Goal: Book appointment/travel/reservation

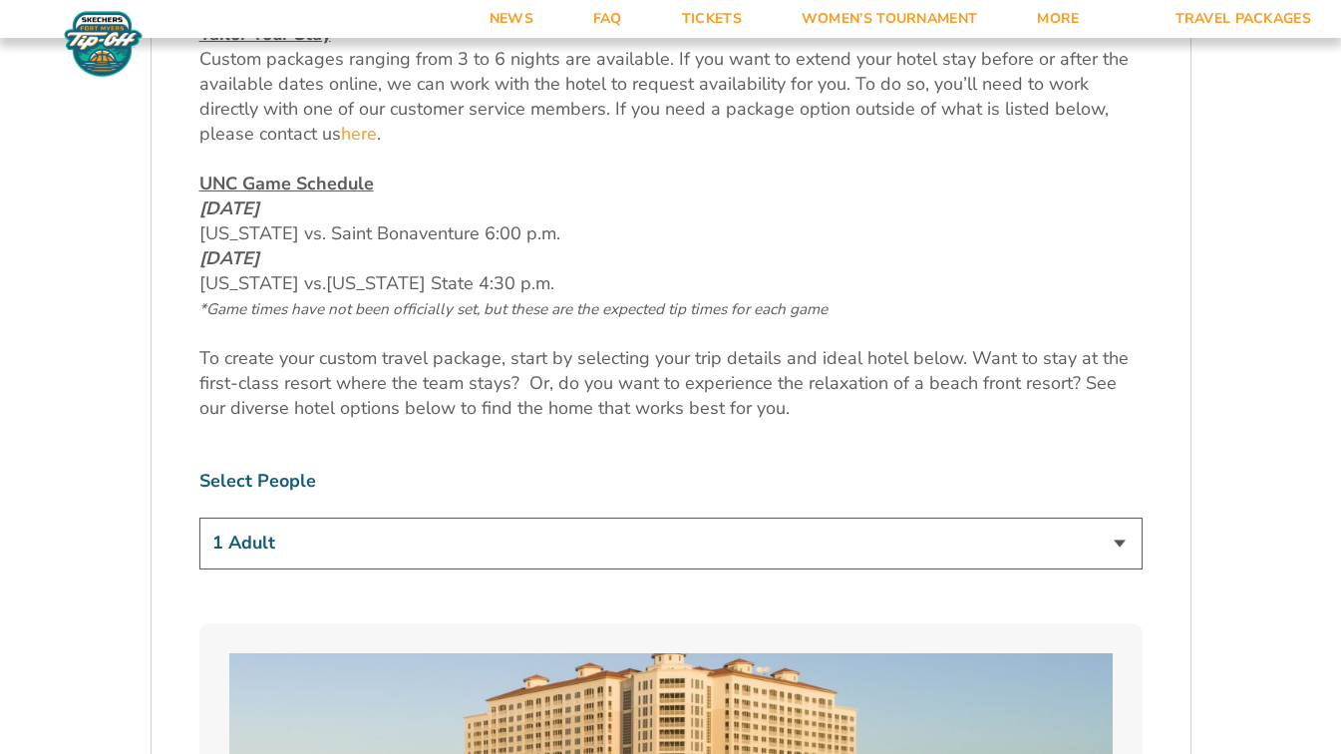
scroll to position [947, 0]
click at [1094, 557] on select "1 Adult 2 Adults 3 Adults 4 Adults 2 Adults + 1 Child 2 Adults + 2 Children 2 A…" at bounding box center [670, 544] width 943 height 51
select select "3 Adults"
click at [199, 519] on select "1 Adult 2 Adults 3 Adults 4 Adults 2 Adults + 1 Child 2 Adults + 2 Children 2 A…" at bounding box center [670, 544] width 943 height 51
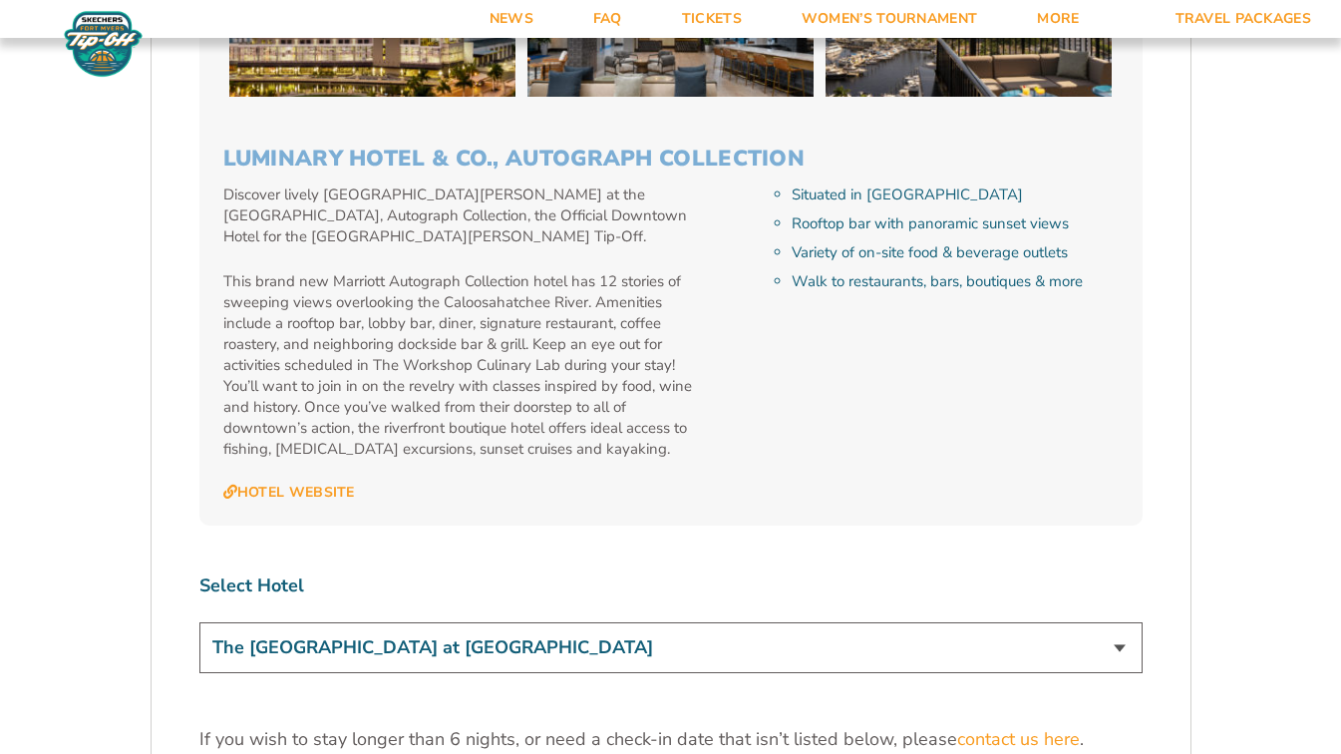
scroll to position [5727, 0]
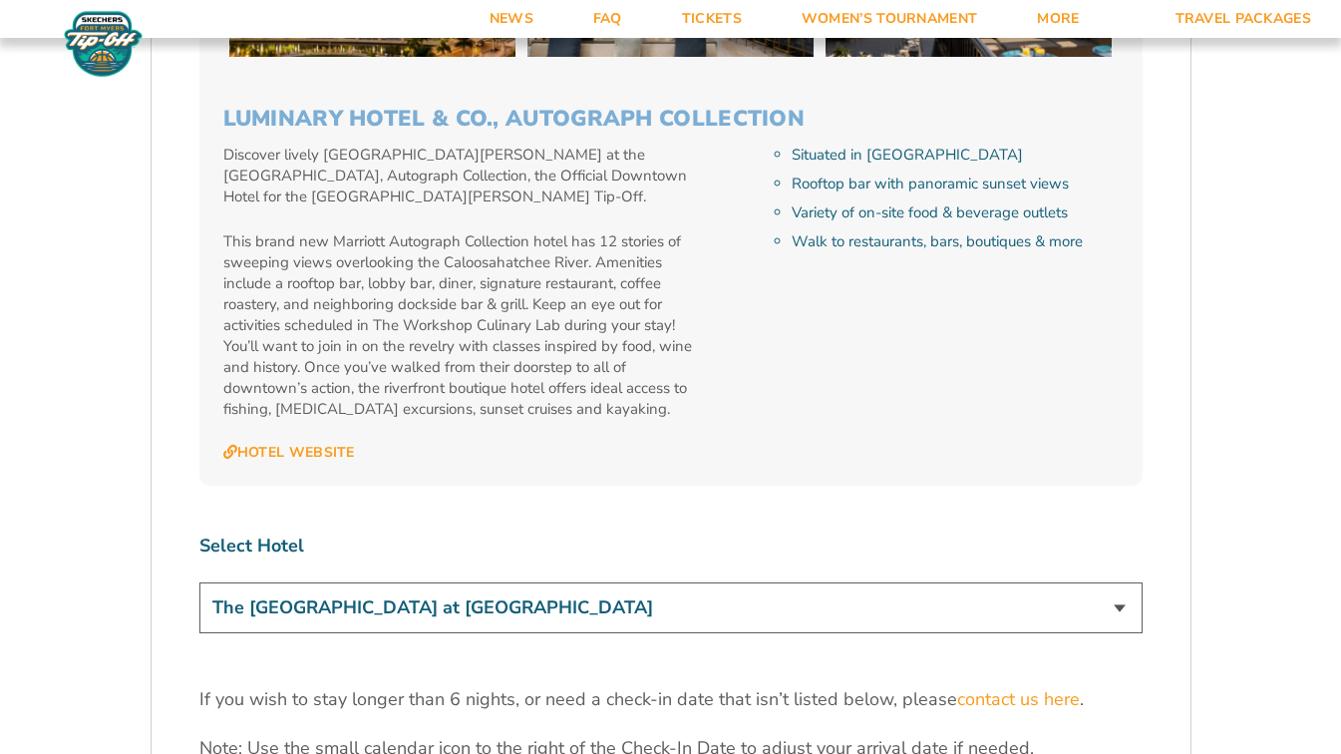
click at [1113, 582] on select "The [GEOGRAPHIC_DATA] at [GEOGRAPHIC_DATA] [GEOGRAPHIC_DATA] [GEOGRAPHIC_DATA],…" at bounding box center [670, 607] width 943 height 51
select select "17487"
click at [199, 582] on select "The [GEOGRAPHIC_DATA] at [GEOGRAPHIC_DATA] [GEOGRAPHIC_DATA] [GEOGRAPHIC_DATA],…" at bounding box center [670, 607] width 943 height 51
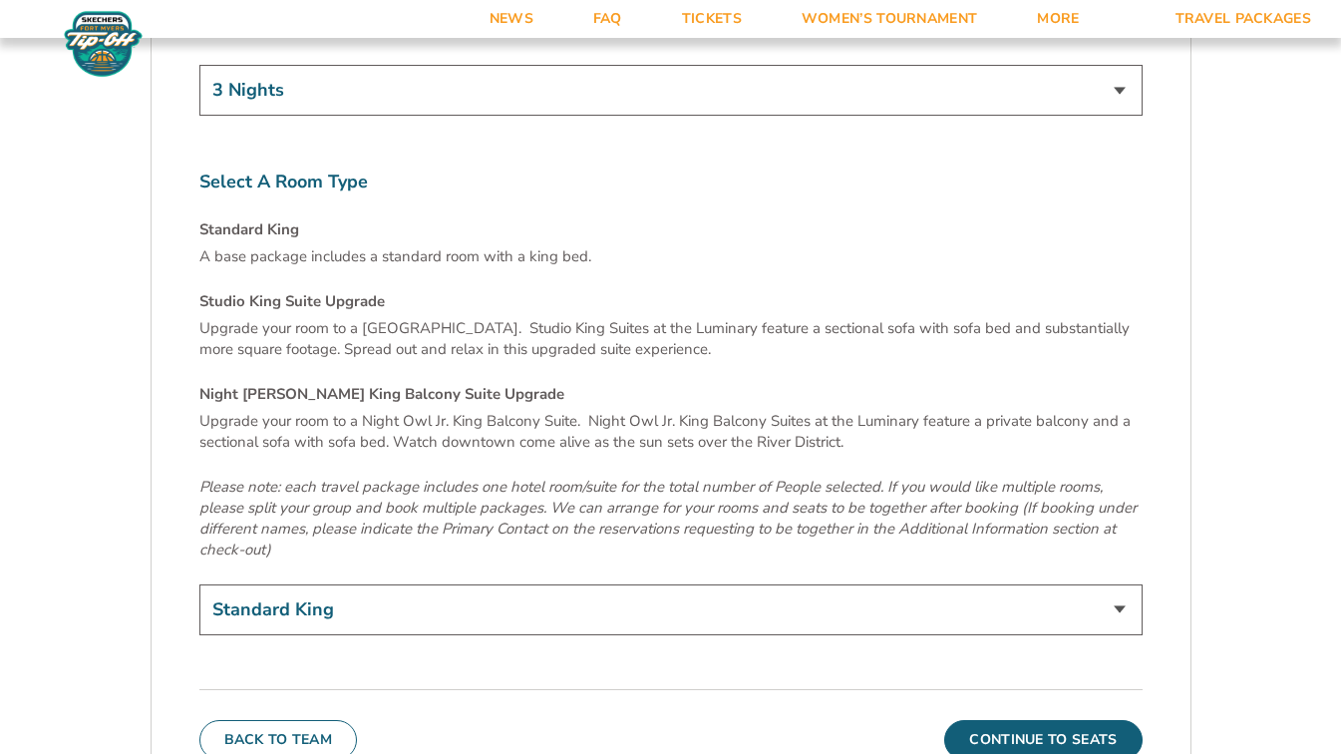
scroll to position [6677, 0]
click at [1078, 719] on button "Continue To Seats" at bounding box center [1042, 739] width 197 height 40
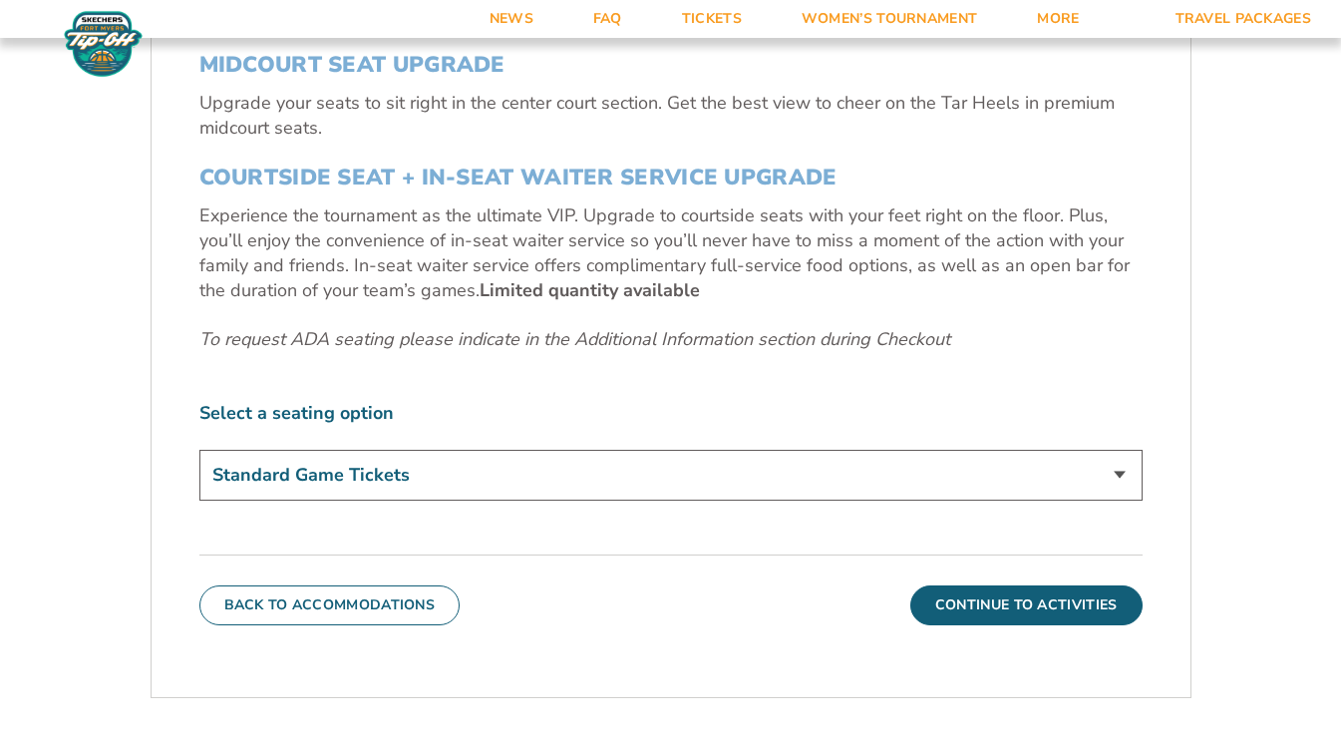
scroll to position [858, 0]
click at [1071, 615] on button "Continue To Activities" at bounding box center [1027, 604] width 232 height 40
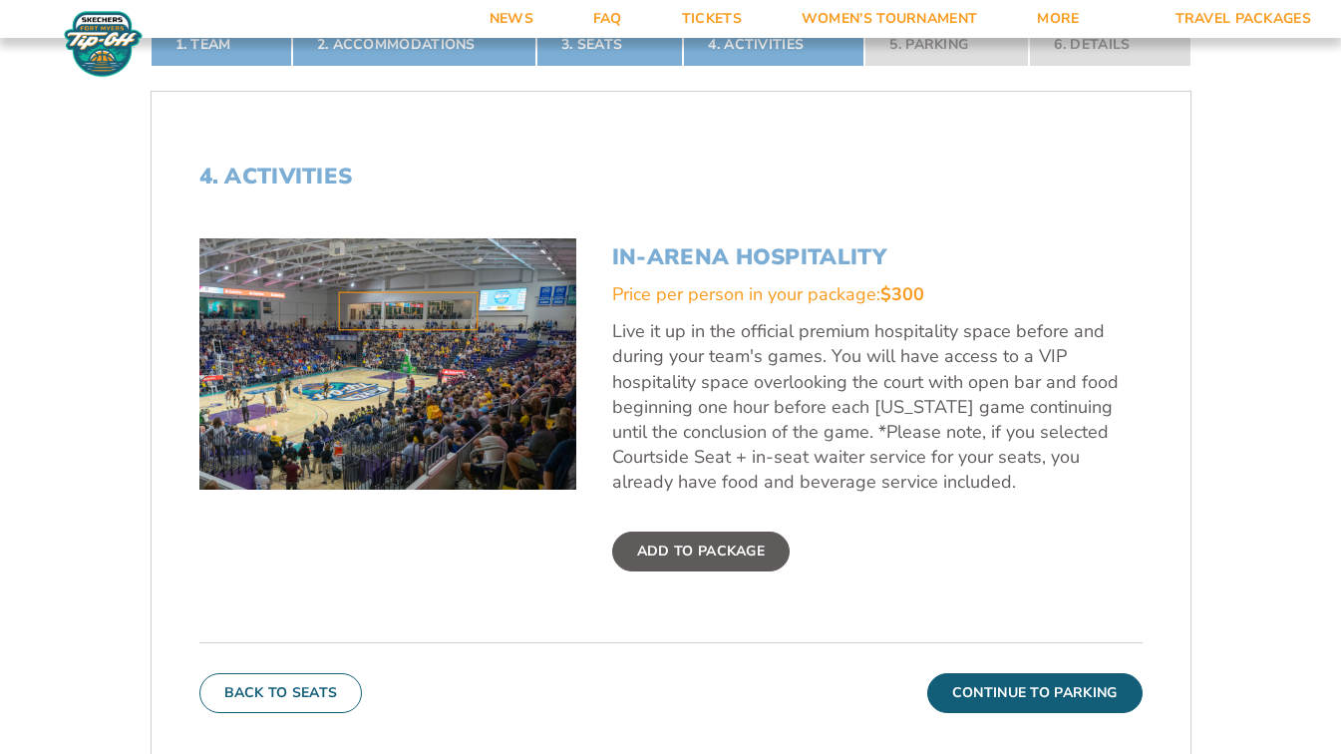
scroll to position [571, 0]
click at [1077, 698] on button "Continue To Parking" at bounding box center [1035, 692] width 215 height 40
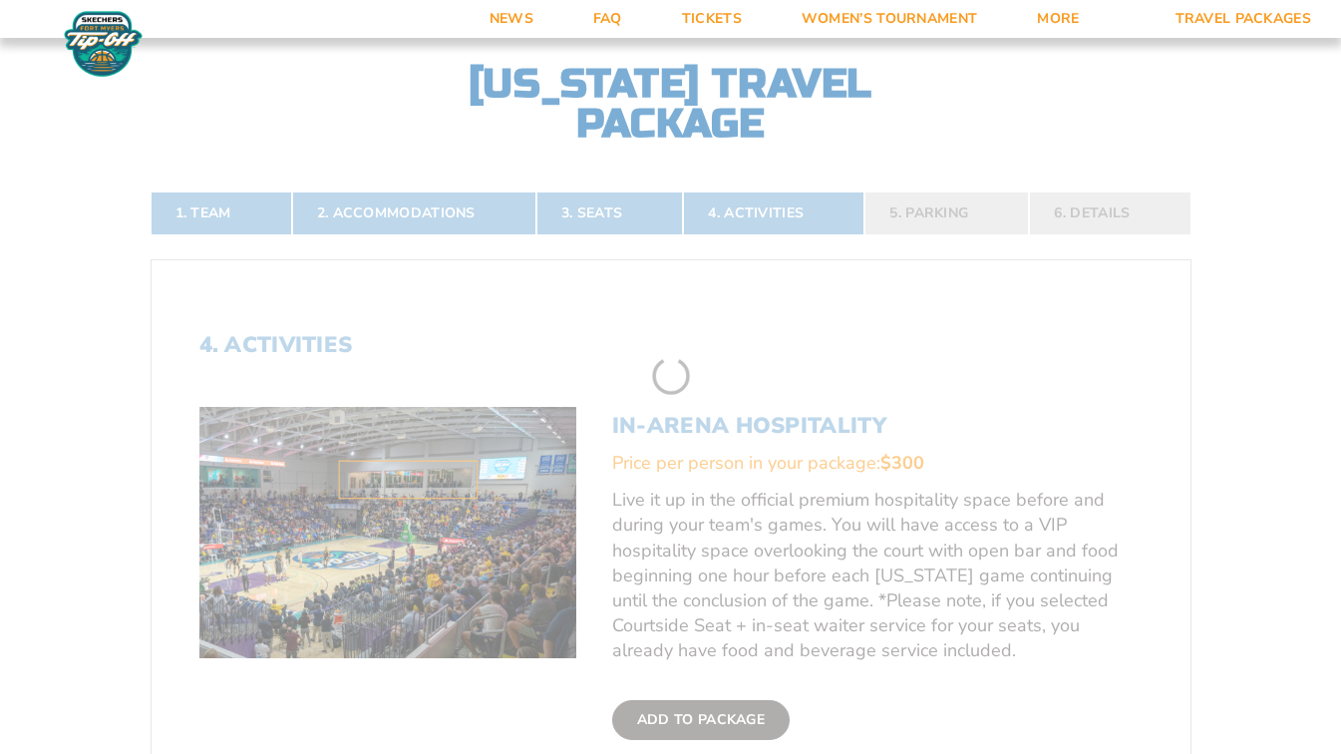
scroll to position [356, 0]
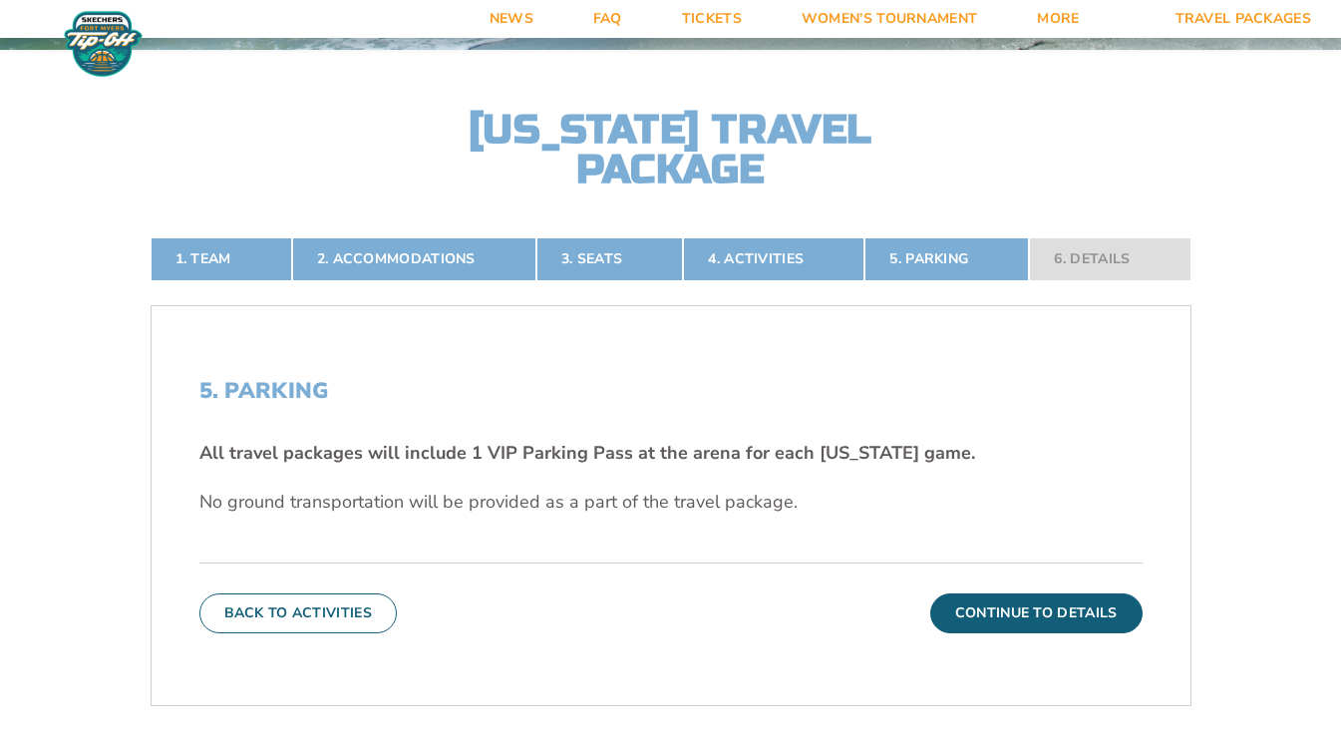
click at [1080, 628] on button "Continue To Details" at bounding box center [1037, 613] width 212 height 40
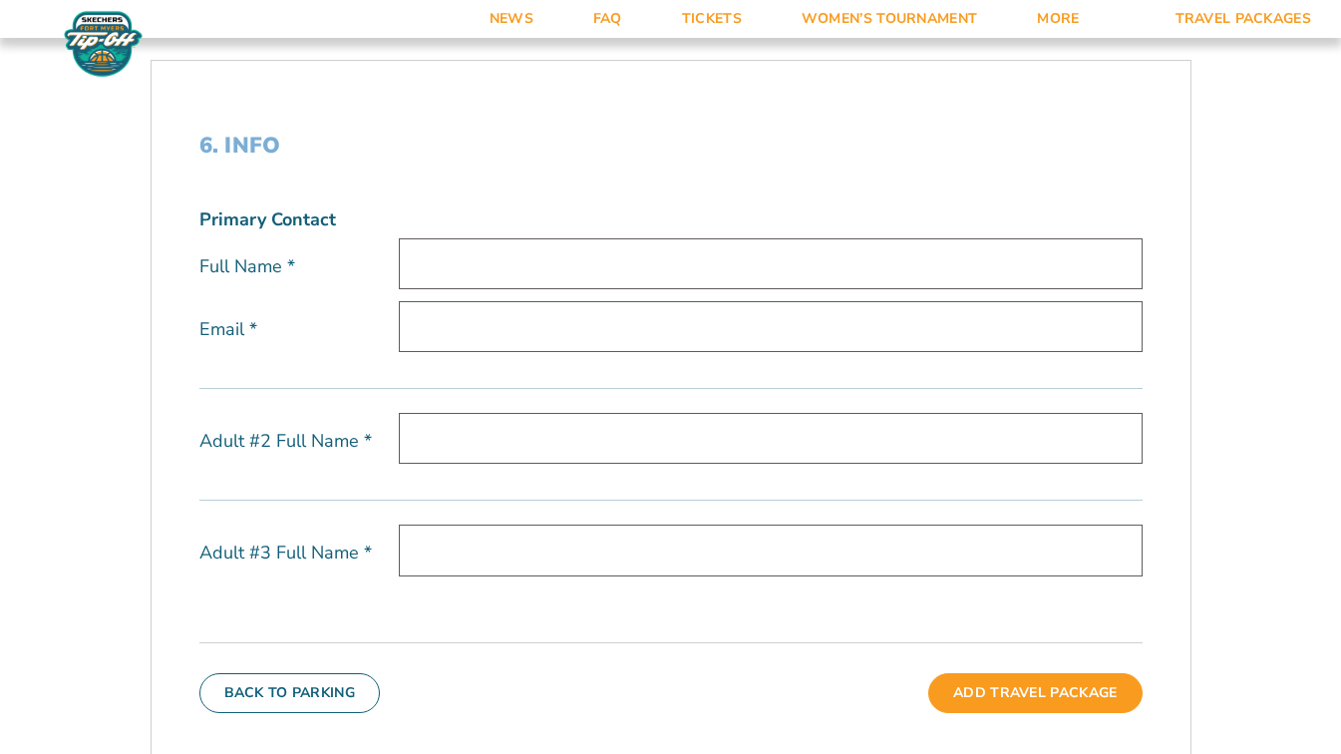
scroll to position [600, 0]
